Goal: Task Accomplishment & Management: Use online tool/utility

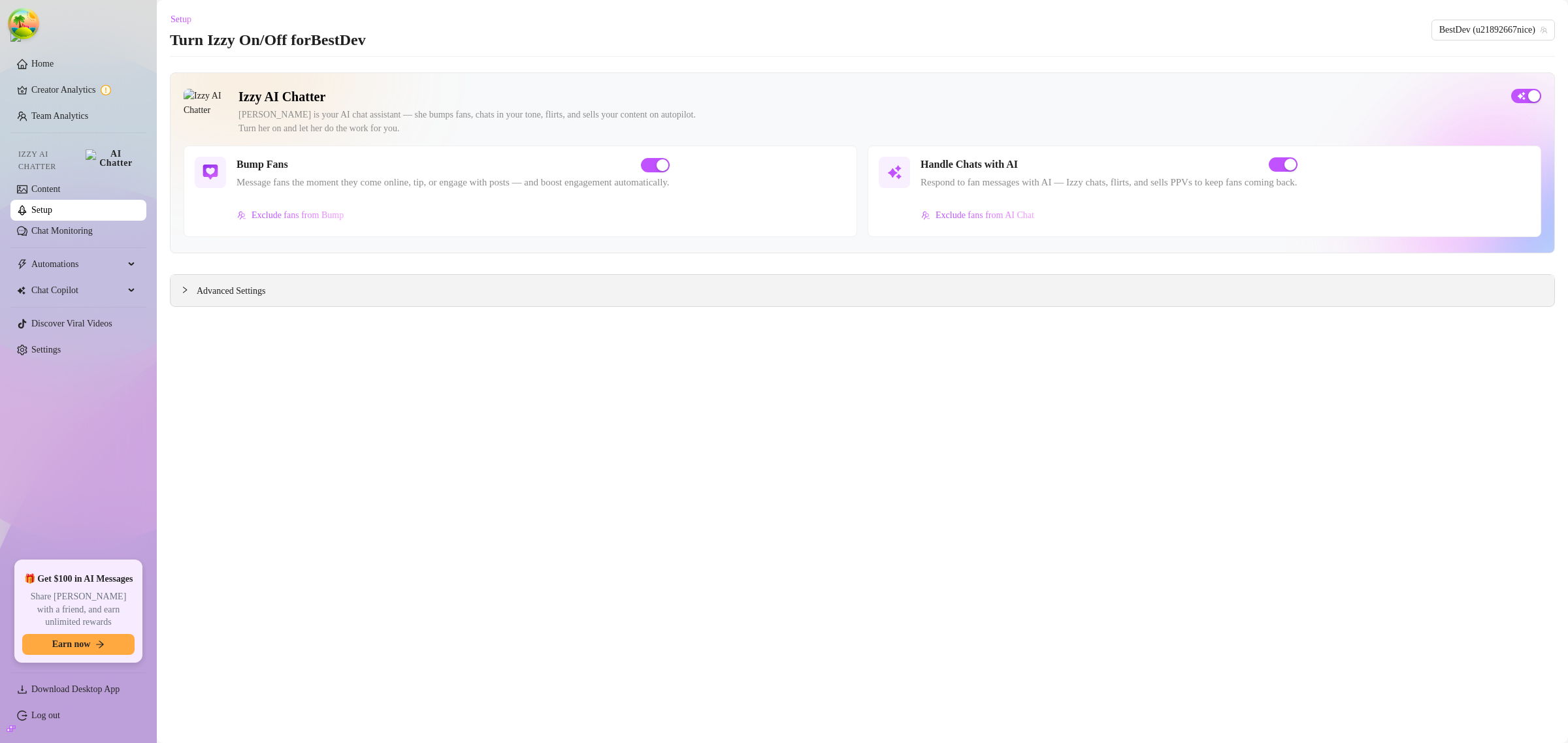
drag, startPoint x: 231, startPoint y: 292, endPoint x: 286, endPoint y: 305, distance: 56.5
click at [231, 292] on span "Advanced Settings" at bounding box center [231, 291] width 69 height 14
click at [871, 453] on span "Try again" at bounding box center [862, 451] width 35 height 10
click at [264, 288] on span "Advanced Settings" at bounding box center [231, 291] width 69 height 14
